Goal: Task Accomplishment & Management: Use online tool/utility

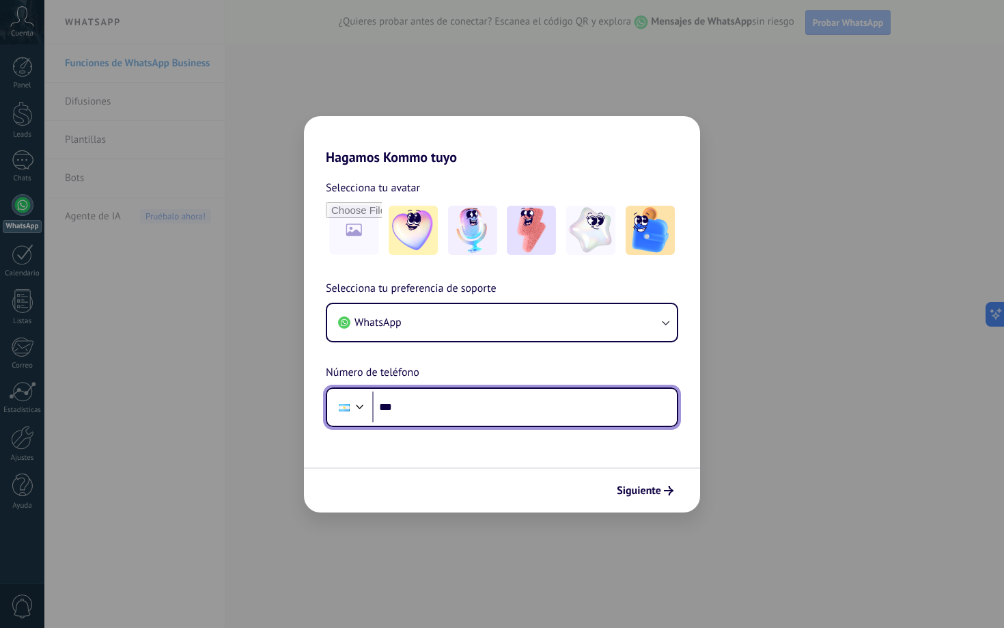
click at [535, 398] on input "***" at bounding box center [524, 406] width 305 height 31
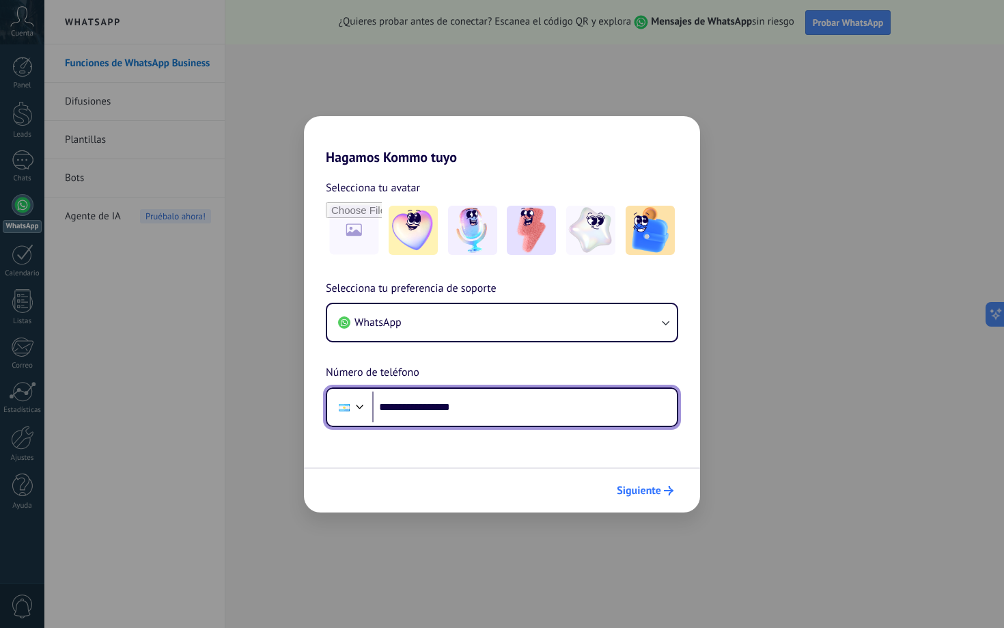
type input "**********"
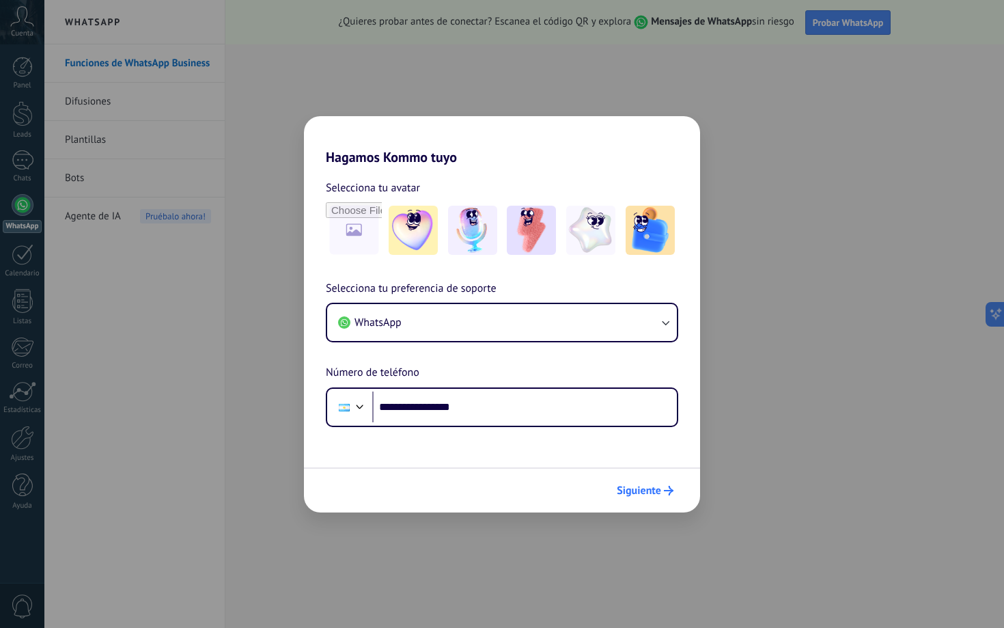
click at [649, 501] on button "Siguiente" at bounding box center [645, 490] width 69 height 23
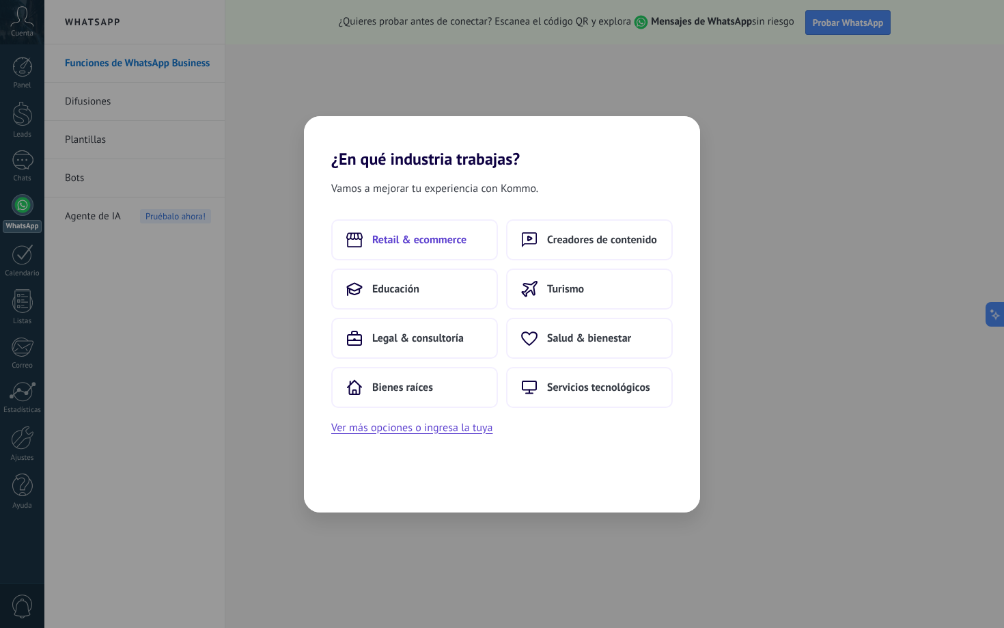
click at [464, 242] on span "Retail & ecommerce" at bounding box center [419, 240] width 94 height 14
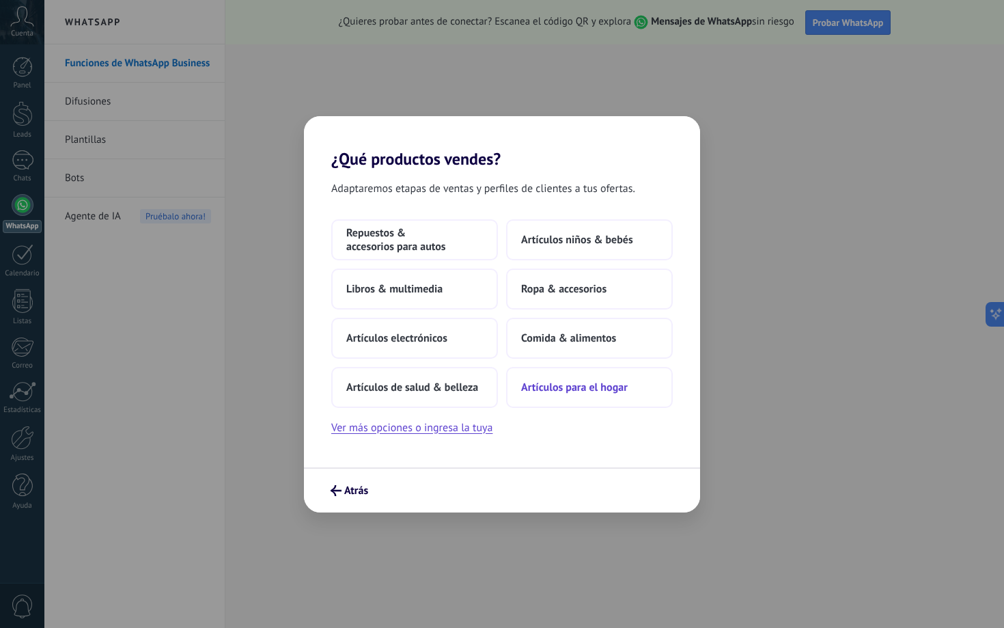
click at [585, 384] on span "Artículos para el hogar" at bounding box center [574, 387] width 107 height 14
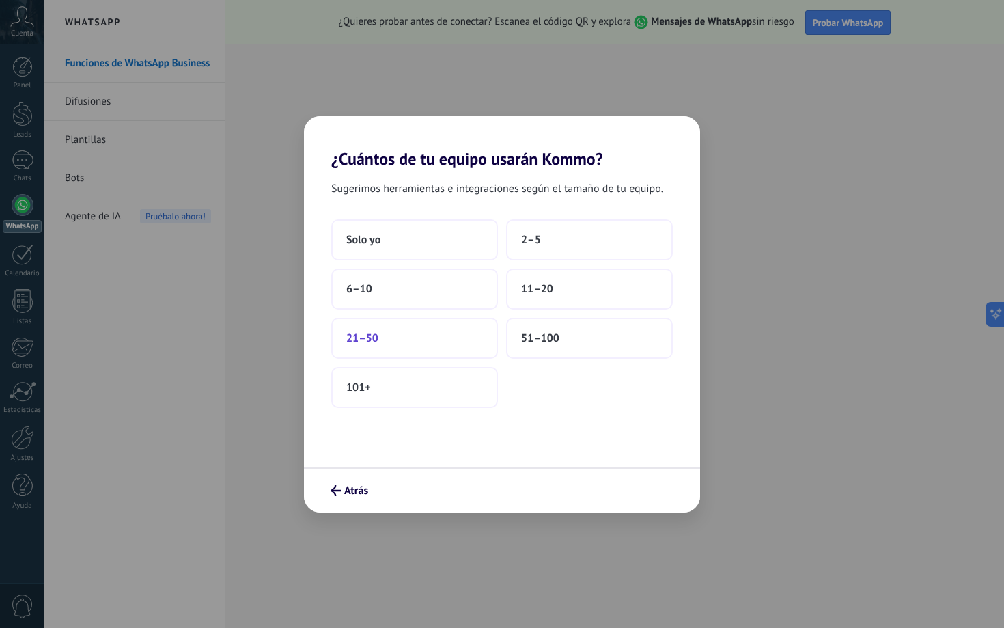
click at [475, 343] on button "21–50" at bounding box center [414, 338] width 167 height 41
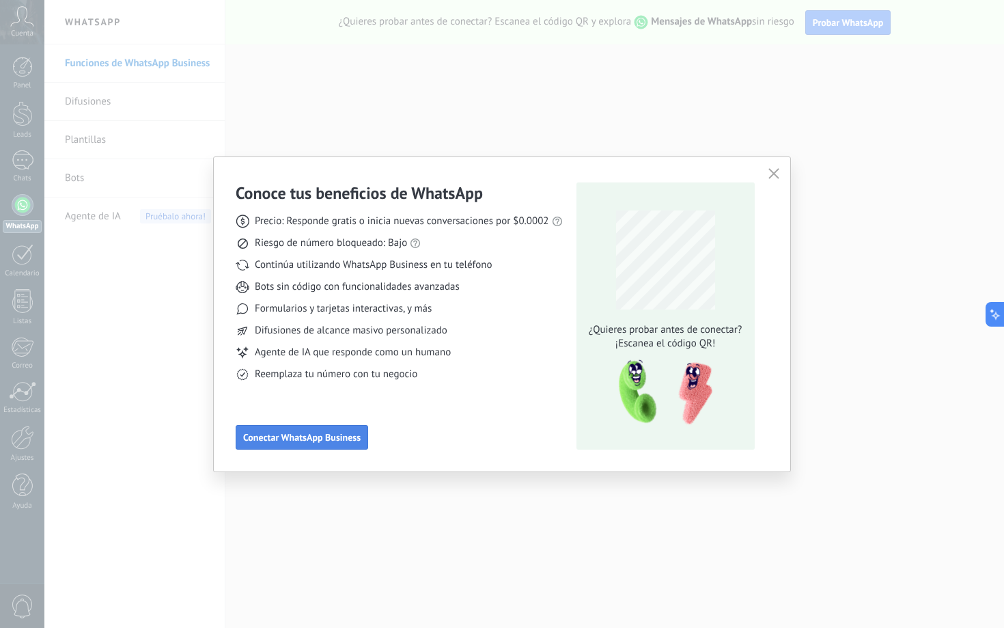
click at [335, 432] on span "Conectar WhatsApp Business" at bounding box center [301, 437] width 117 height 10
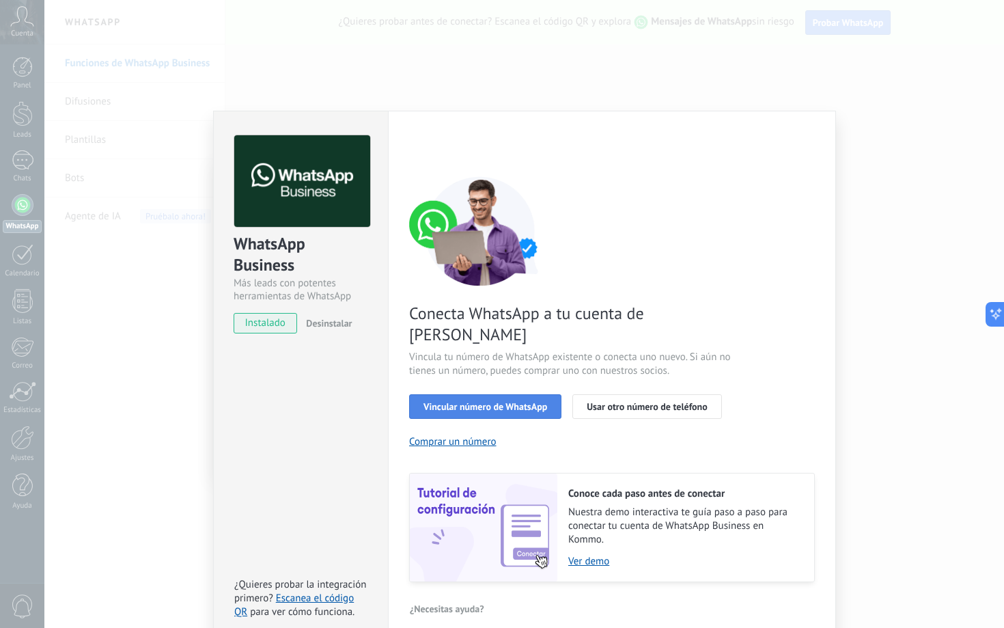
click at [501, 402] on span "Vincular número de WhatsApp" at bounding box center [485, 407] width 124 height 10
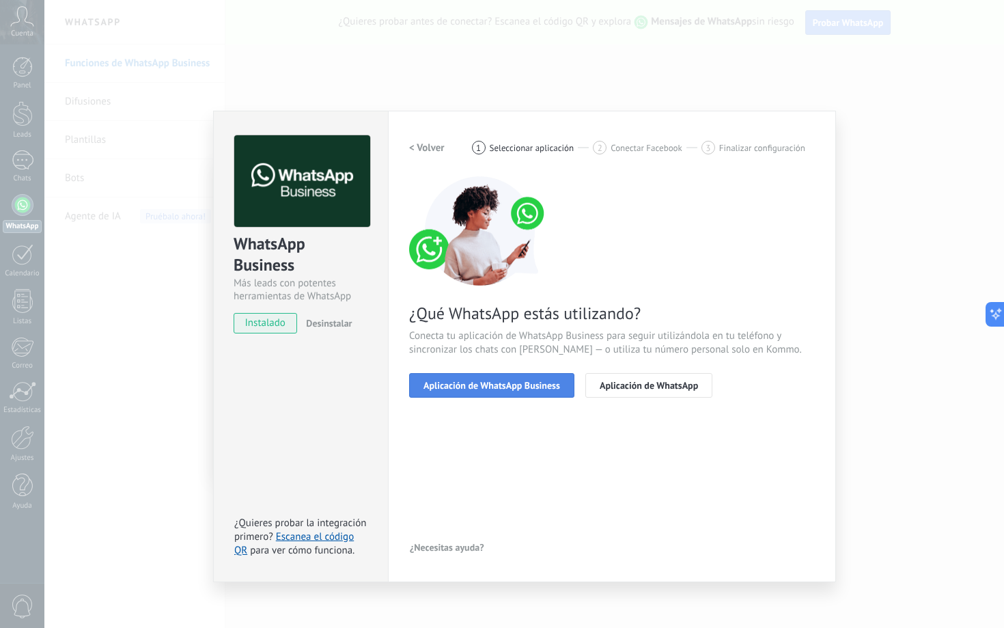
click at [511, 384] on span "Aplicación de WhatsApp Business" at bounding box center [491, 385] width 137 height 10
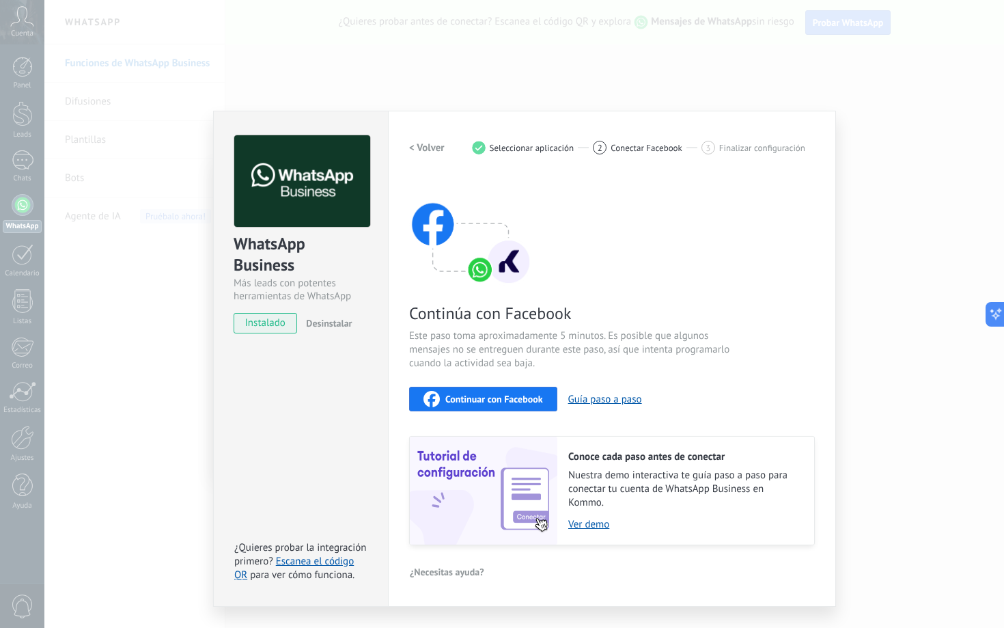
click at [547, 98] on div "WhatsApp Business Más leads con potentes herramientas de WhatsApp instalado Des…" at bounding box center [523, 314] width 959 height 628
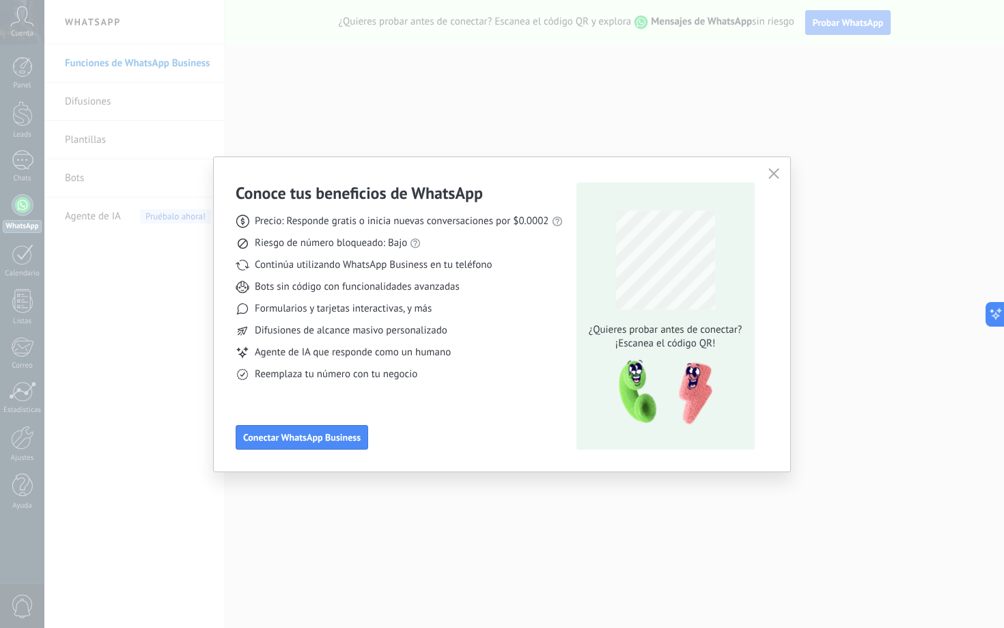
click at [746, 188] on div "¿Quieres probar antes de conectar? ¡Escanea el código QR!" at bounding box center [665, 315] width 178 height 267
click at [765, 179] on button "button" at bounding box center [774, 174] width 18 height 19
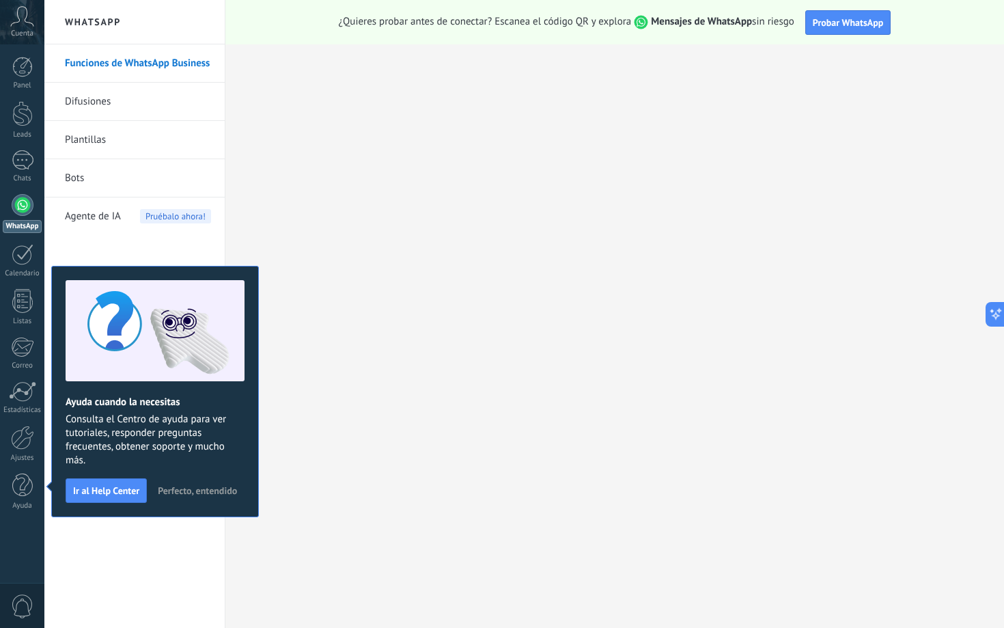
click at [206, 494] on span "Perfecto, entendido" at bounding box center [197, 491] width 79 height 10
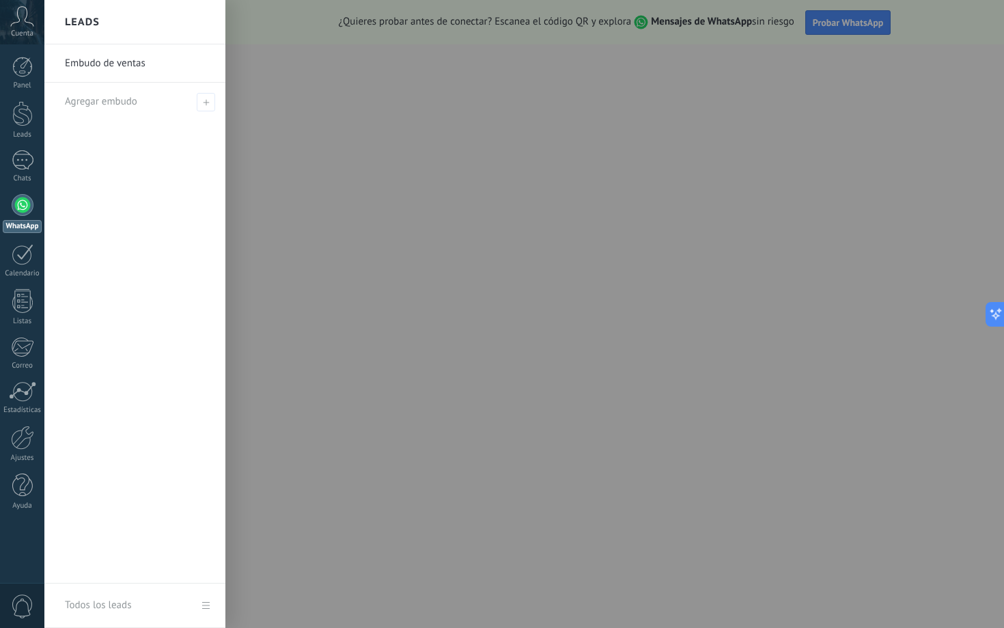
click at [837, 16] on div at bounding box center [546, 314] width 1004 height 628
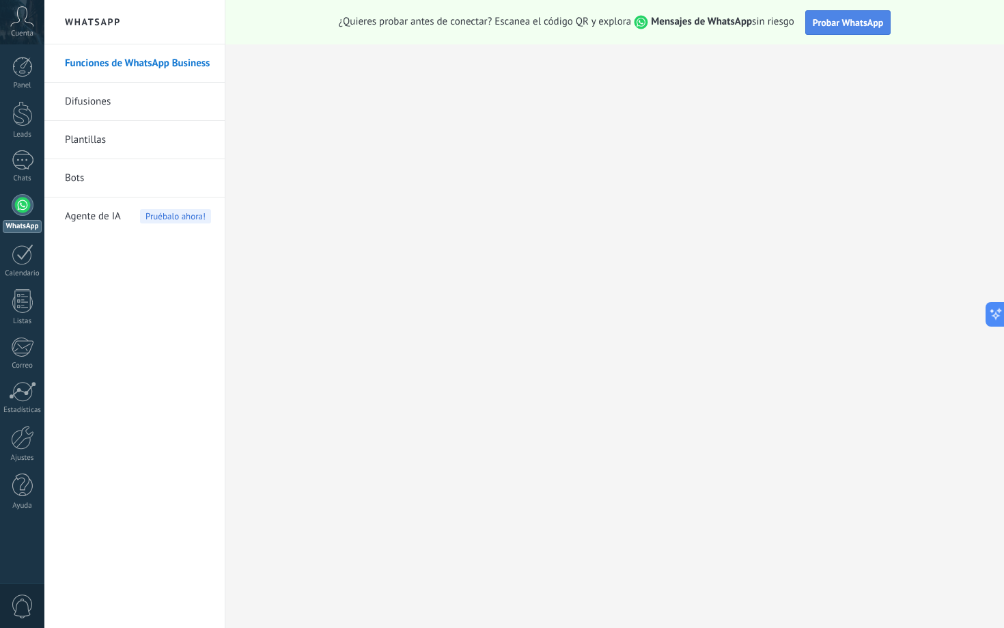
click at [837, 27] on span "Probar WhatsApp" at bounding box center [848, 22] width 71 height 12
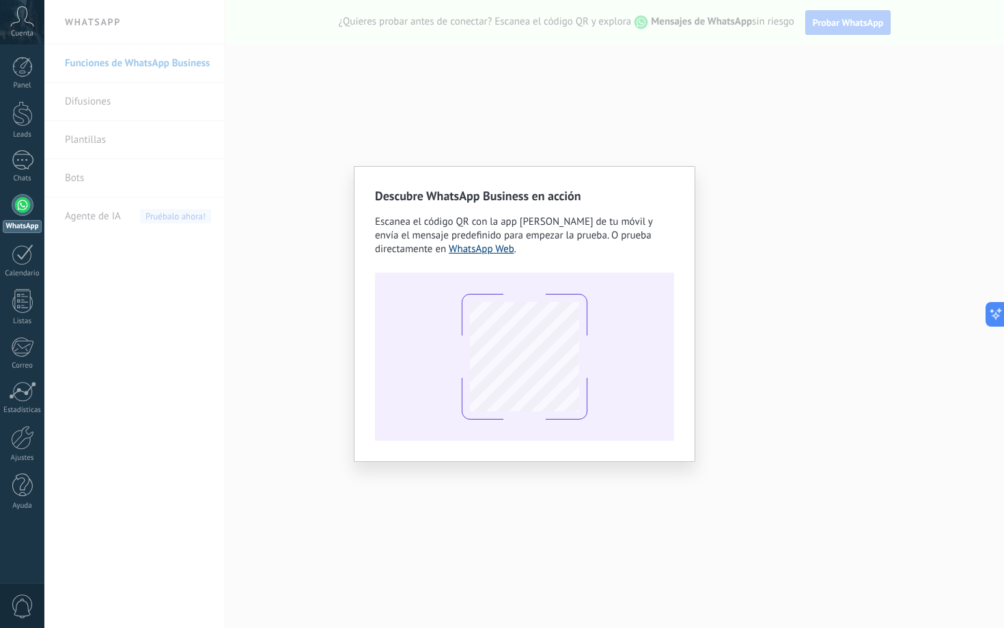
click at [494, 251] on link "WhatsApp Web" at bounding box center [482, 248] width 66 height 13
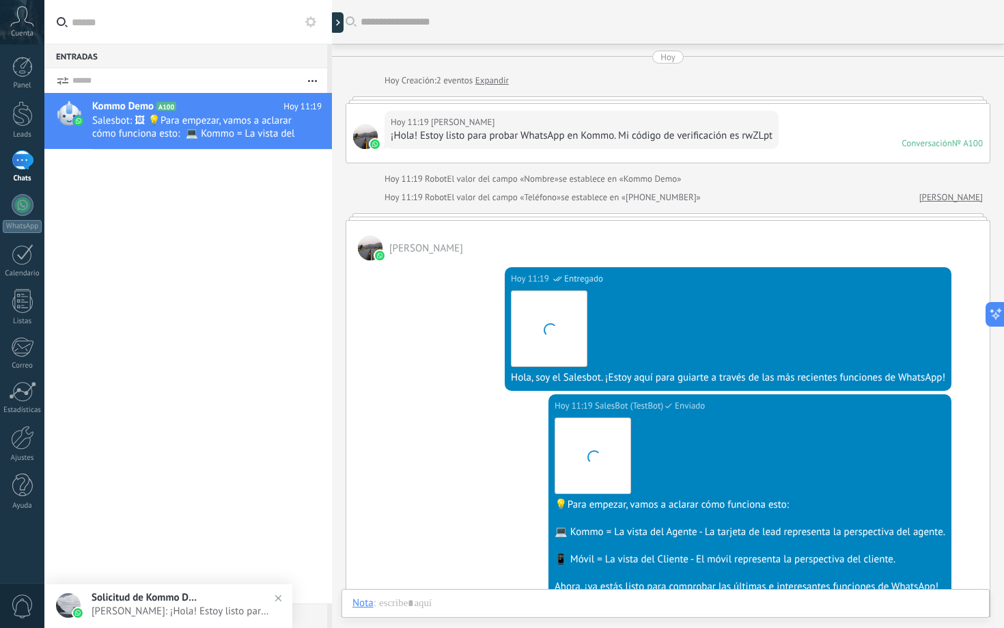
scroll to position [277, 0]
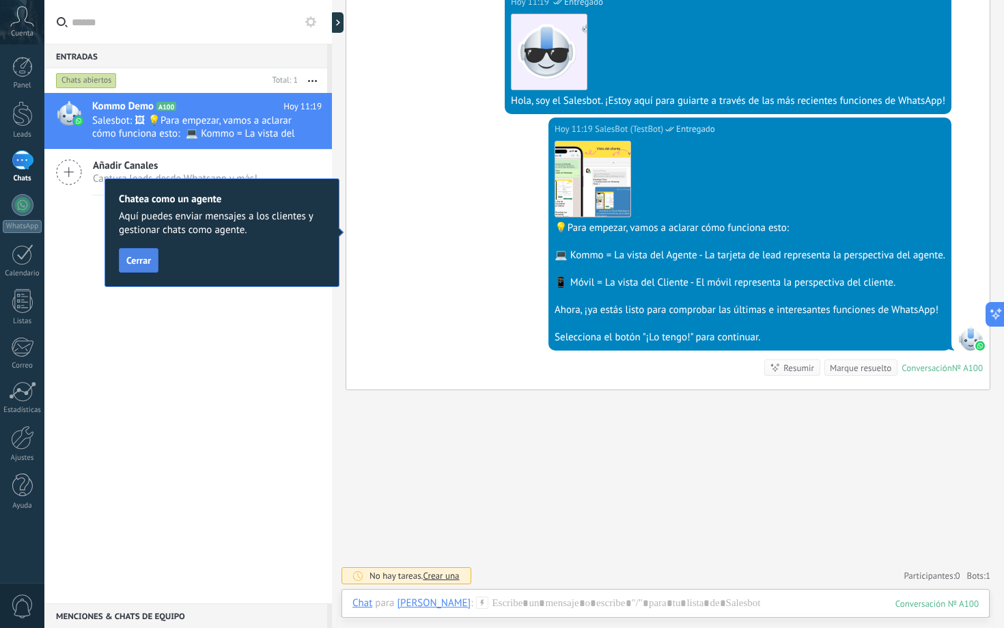
click at [135, 266] on button "Cerrar" at bounding box center [139, 260] width 40 height 25
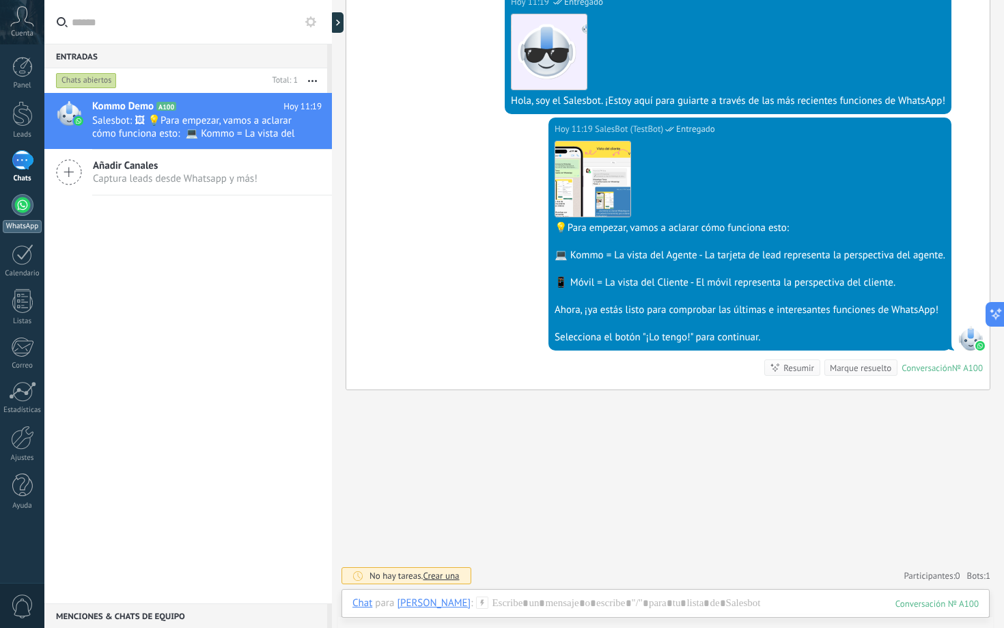
click at [17, 205] on div at bounding box center [23, 205] width 22 height 22
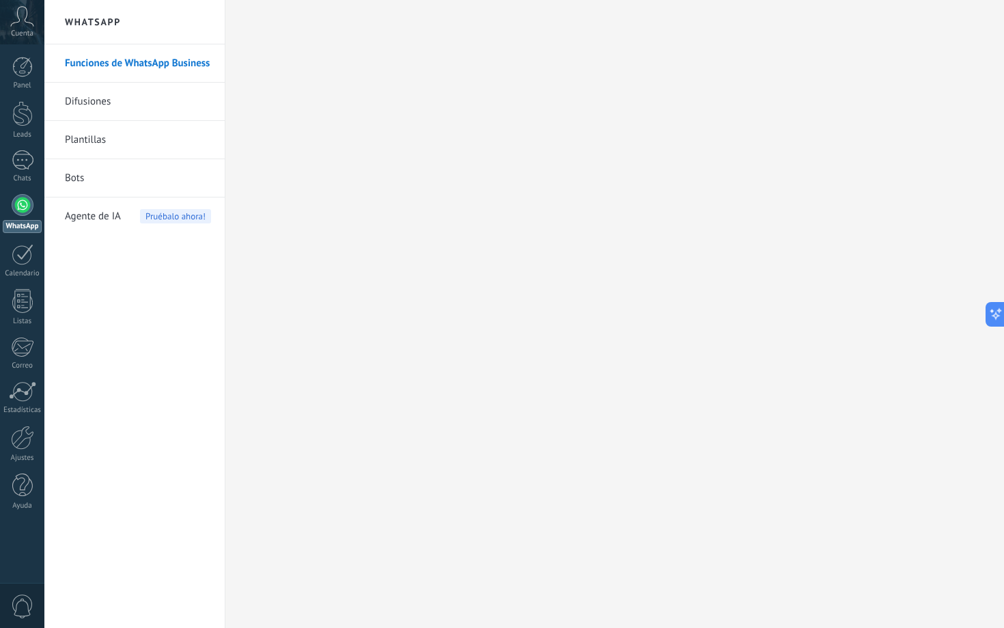
click at [126, 38] on h2 "WhatsApp" at bounding box center [134, 22] width 146 height 44
click at [118, 29] on h2 "WhatsApp" at bounding box center [134, 22] width 146 height 44
click at [110, 61] on link "Funciones de WhatsApp Business" at bounding box center [138, 63] width 146 height 38
click at [25, 208] on div at bounding box center [23, 205] width 22 height 22
click at [24, 263] on div at bounding box center [23, 254] width 22 height 21
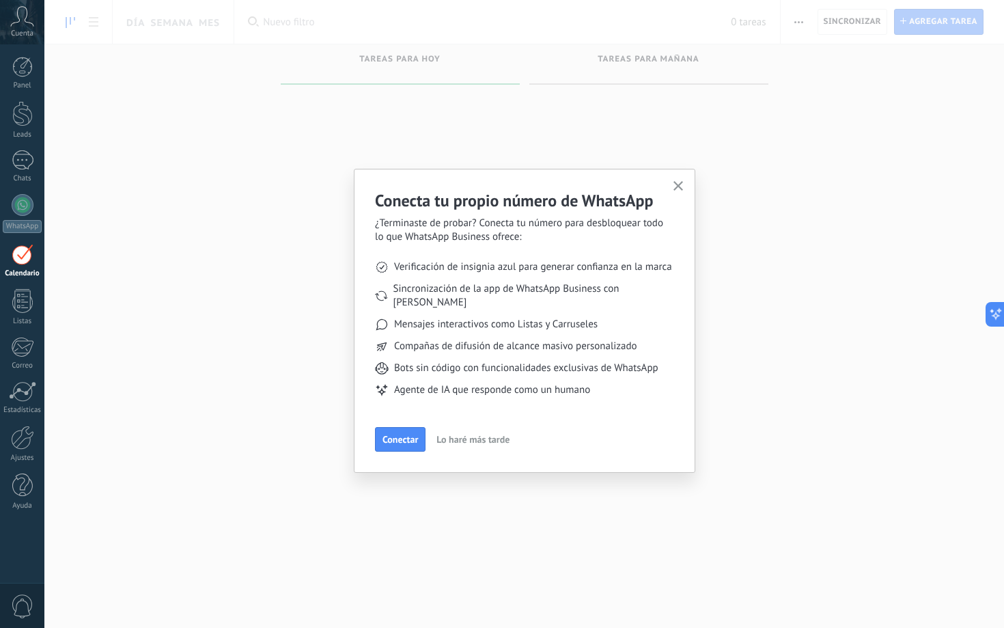
click at [24, 24] on icon at bounding box center [22, 16] width 24 height 20
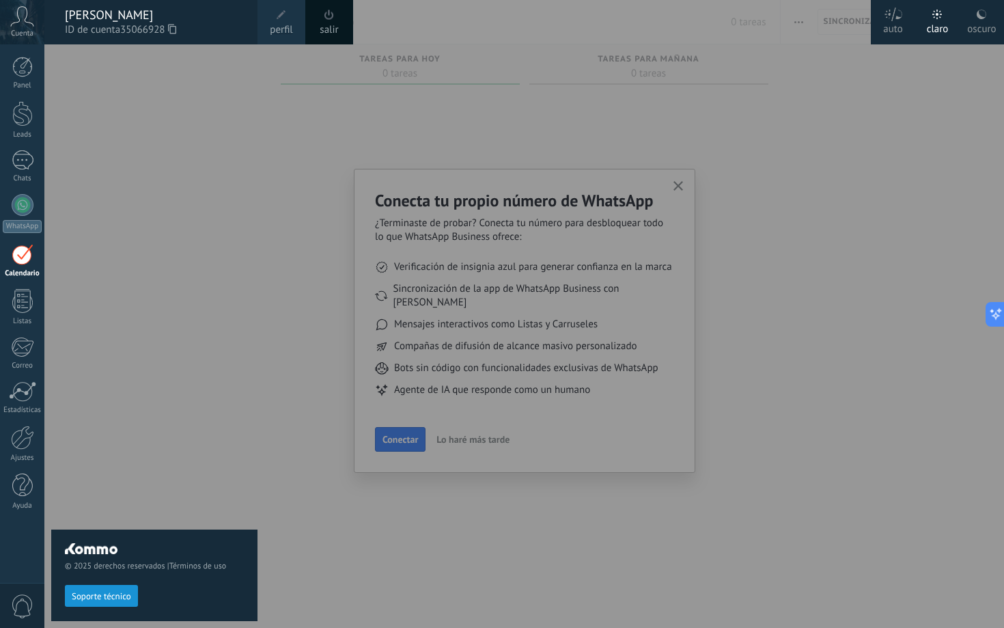
click at [679, 188] on div at bounding box center [546, 314] width 1004 height 628
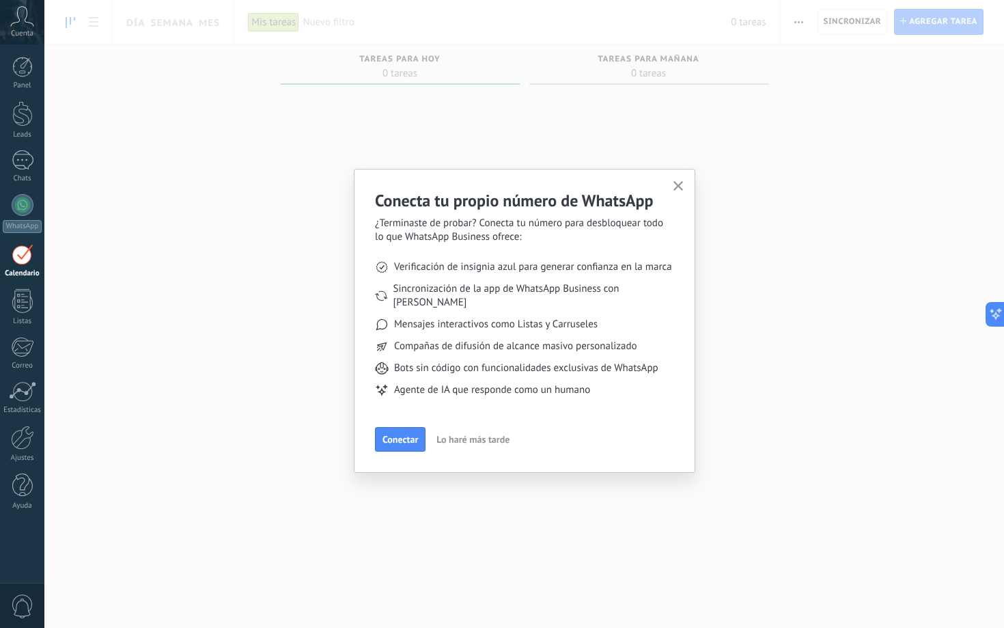
click at [675, 179] on button "button" at bounding box center [678, 187] width 17 height 18
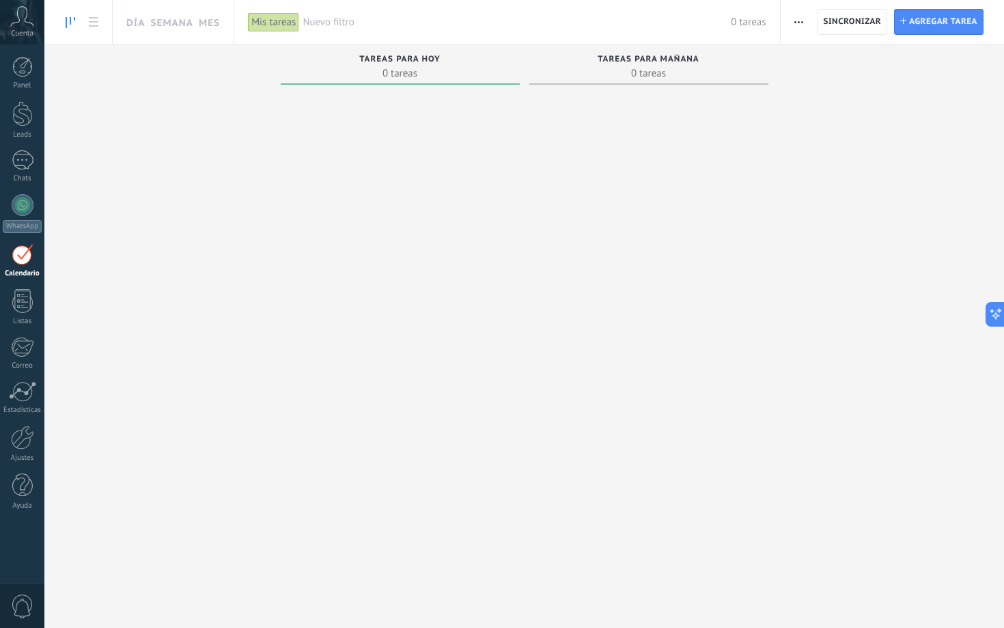
click at [615, 66] on span "0 tareas" at bounding box center [648, 73] width 225 height 14
click at [447, 81] on div "Tareas para [DATE] 0 tareas" at bounding box center [400, 64] width 239 height 40
click at [19, 30] on span "Cuenta" at bounding box center [22, 33] width 23 height 9
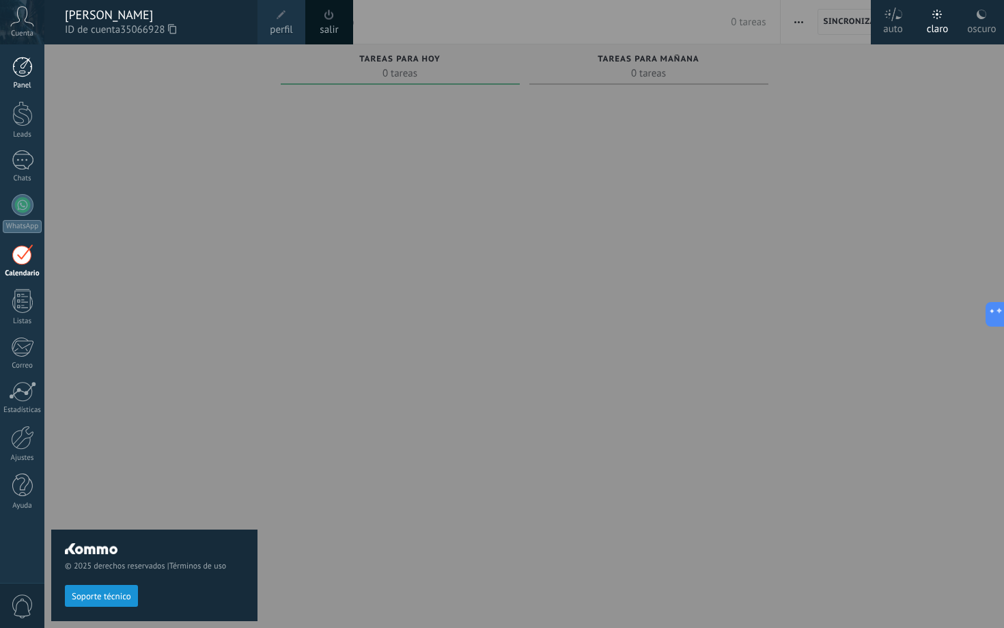
click at [20, 64] on div at bounding box center [22, 67] width 20 height 20
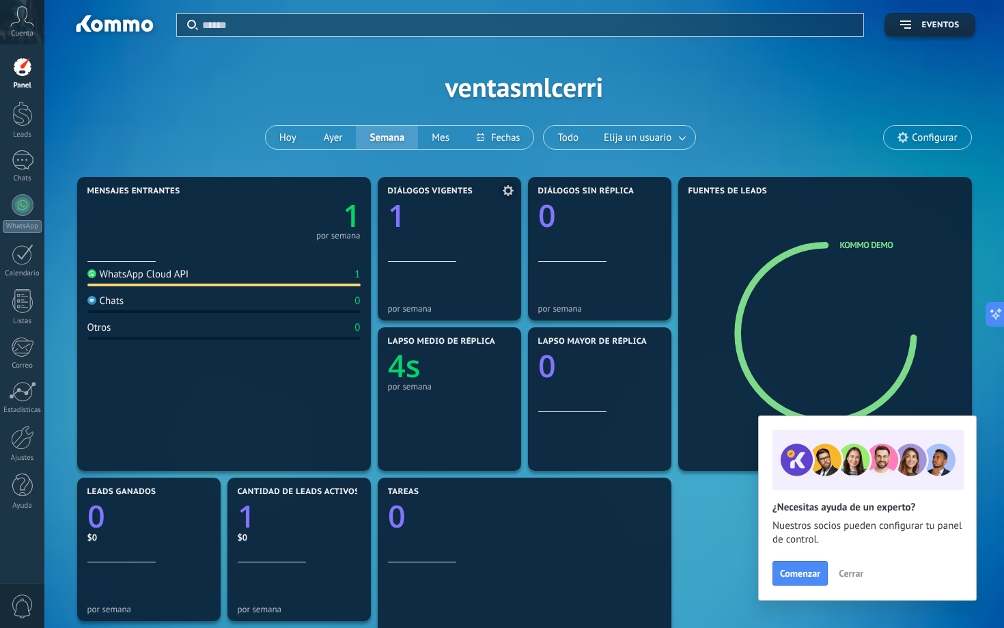
click at [421, 208] on icon "1" at bounding box center [449, 211] width 123 height 31
click at [259, 375] on div "WhatsApp Cloud API 1 Chats 0 Otros 0" at bounding box center [223, 362] width 273 height 200
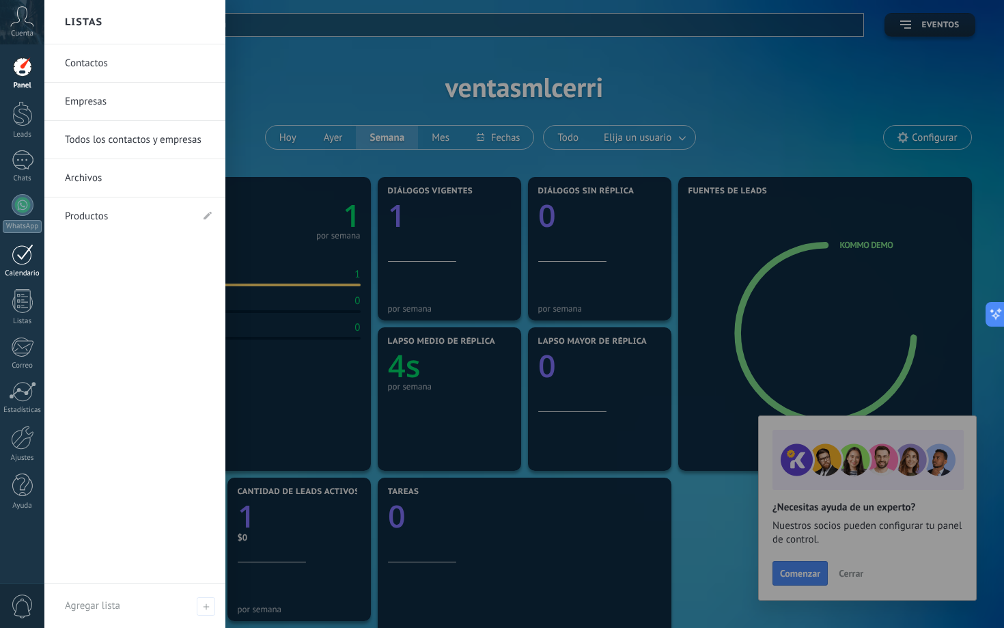
click at [20, 255] on div at bounding box center [23, 254] width 22 height 21
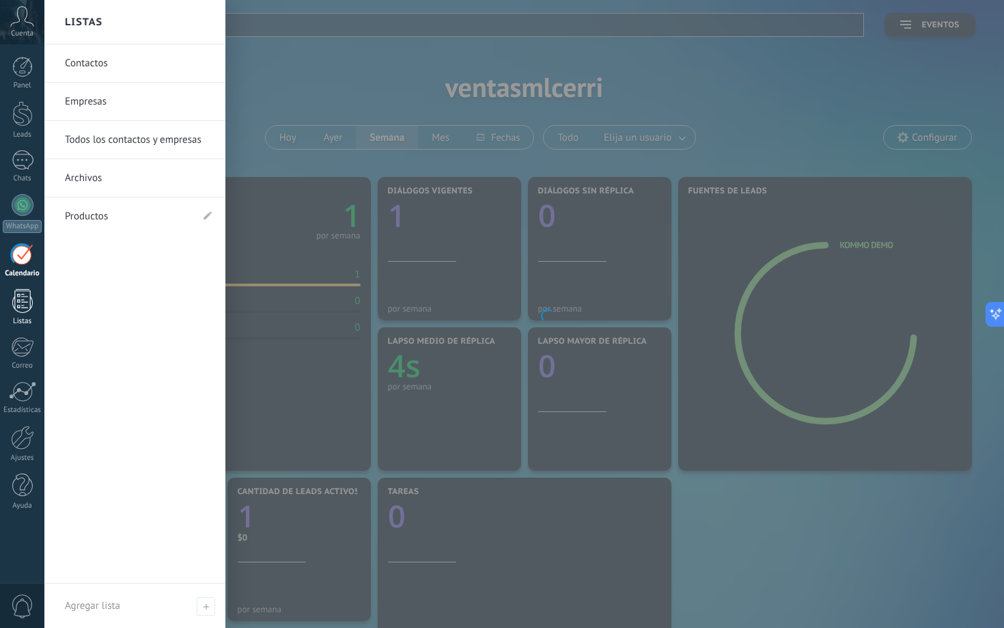
click at [19, 307] on div at bounding box center [22, 301] width 20 height 24
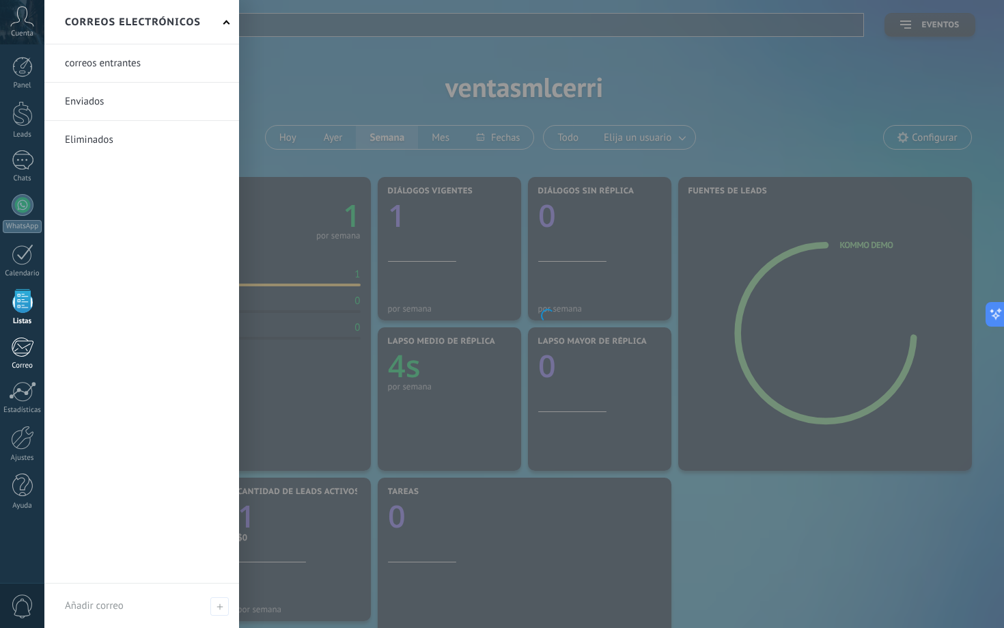
click at [21, 368] on div "Correo" at bounding box center [23, 365] width 40 height 9
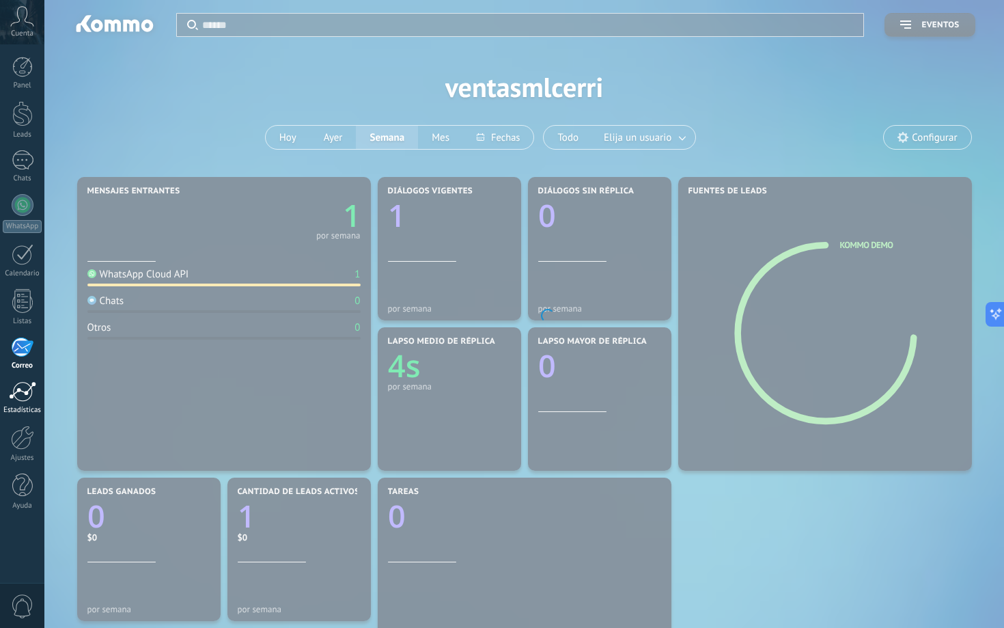
click at [24, 402] on link "Estadísticas" at bounding box center [22, 397] width 44 height 33
click at [26, 434] on div at bounding box center [22, 437] width 23 height 24
click at [25, 493] on div at bounding box center [22, 485] width 20 height 24
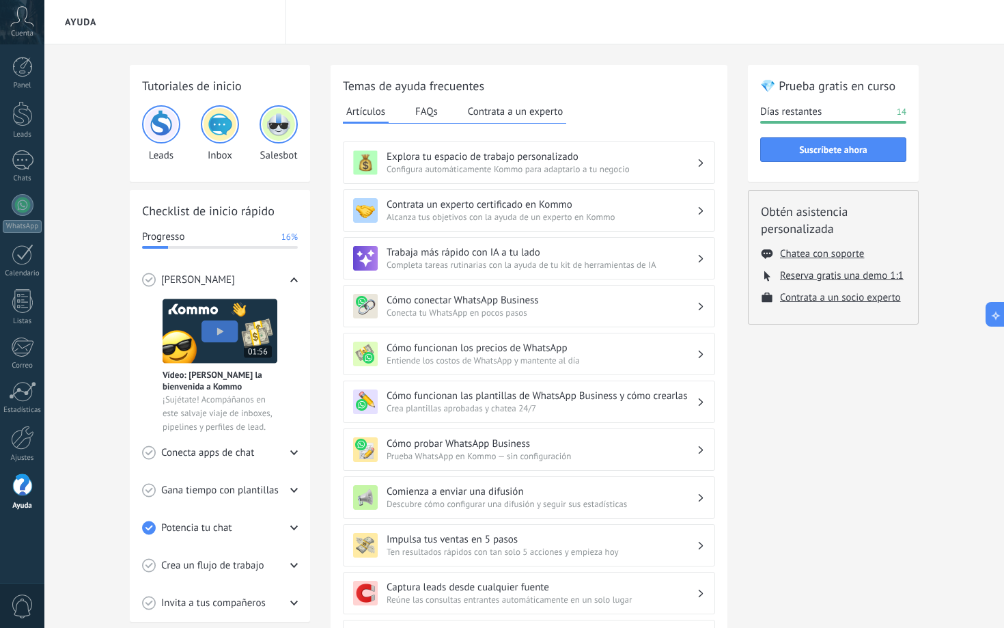
click at [25, 25] on icon at bounding box center [22, 16] width 24 height 20
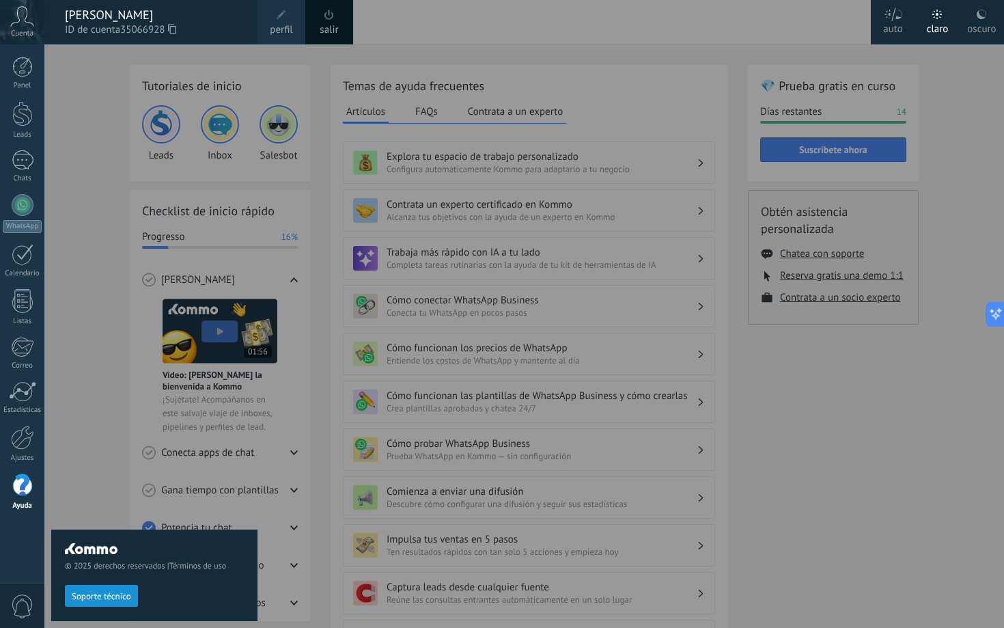
click at [97, 328] on div "© 2025 derechos reservados | Términos de uso Soporte técnico" at bounding box center [154, 335] width 206 height 583
click at [789, 477] on div at bounding box center [546, 314] width 1004 height 628
